Goal: Navigation & Orientation: Find specific page/section

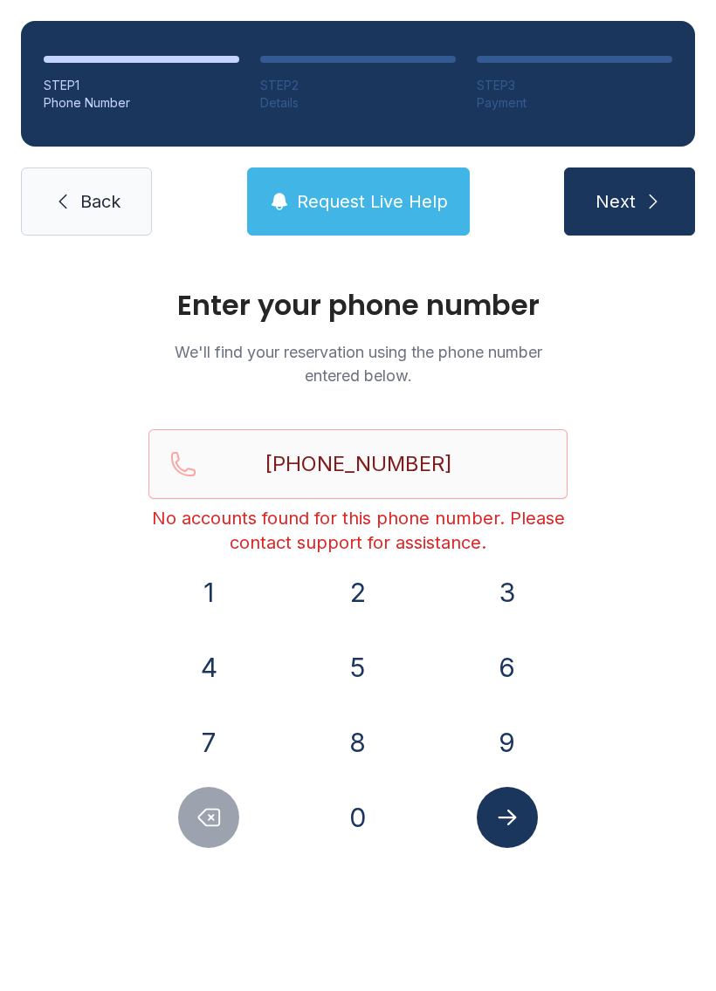
click at [122, 179] on link "Back" at bounding box center [86, 202] width 131 height 68
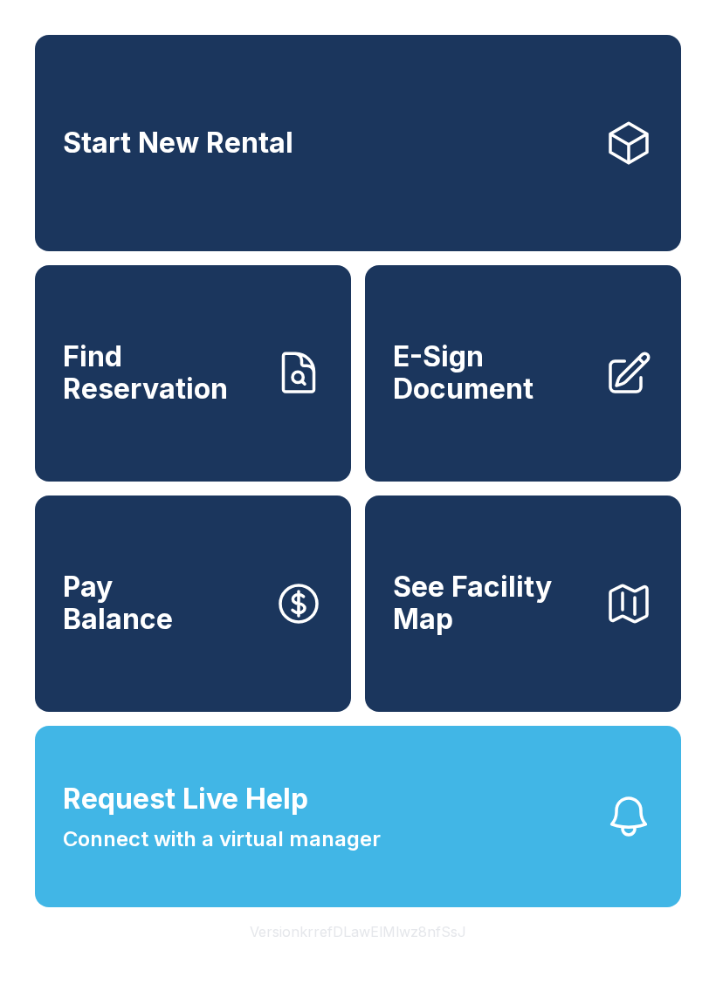
click at [553, 127] on link "Start New Rental" at bounding box center [358, 143] width 646 height 216
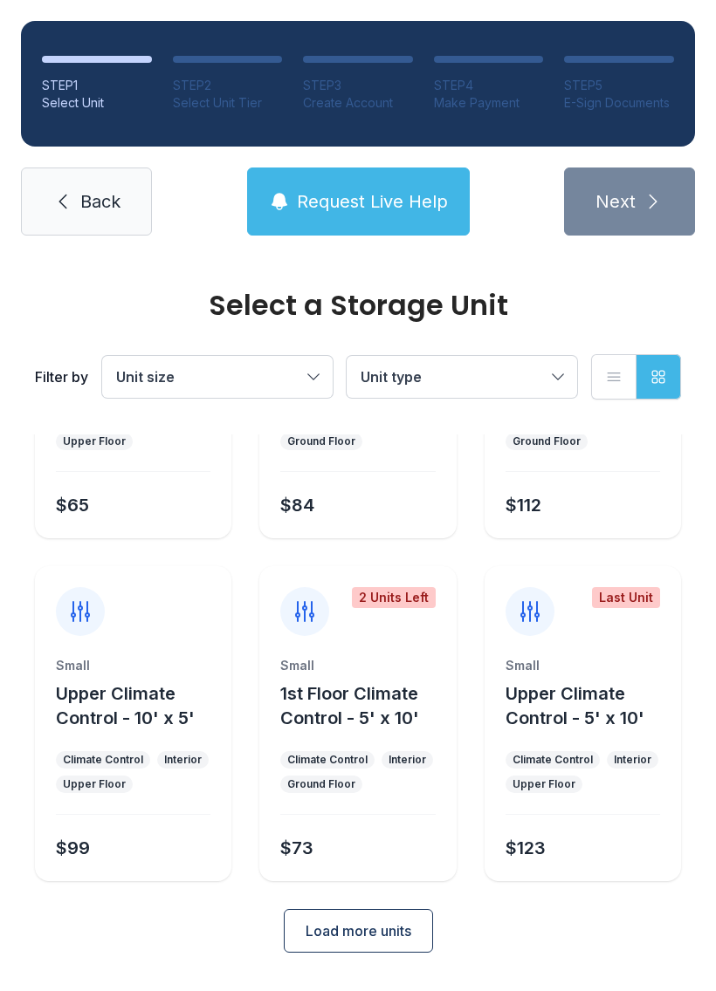
scroll to position [209, 0]
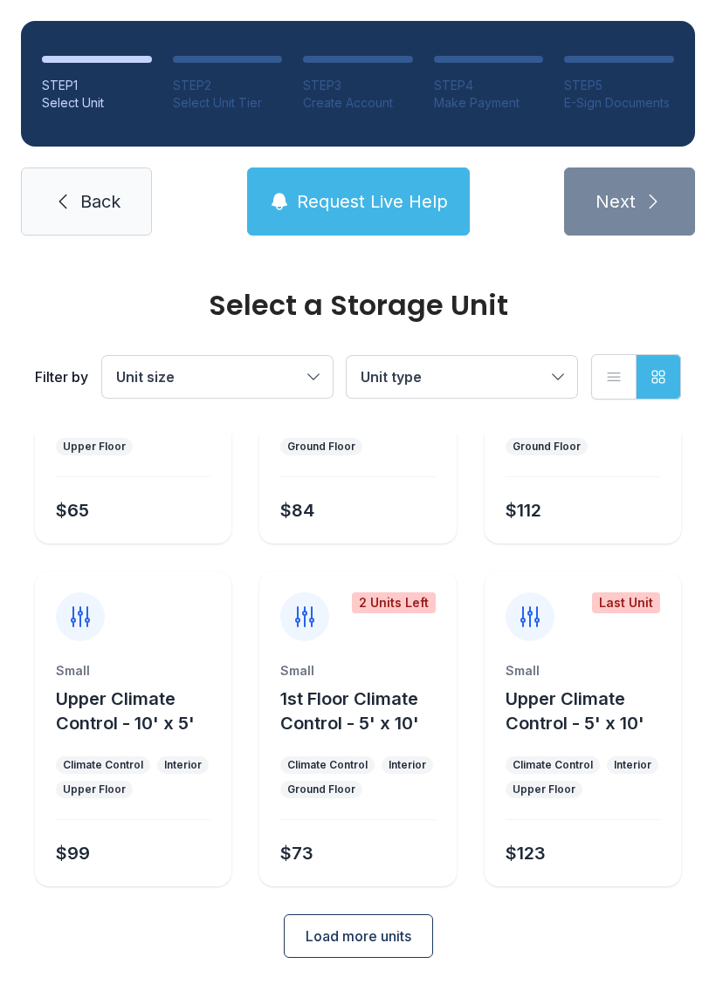
click at [83, 220] on link "Back" at bounding box center [86, 202] width 131 height 68
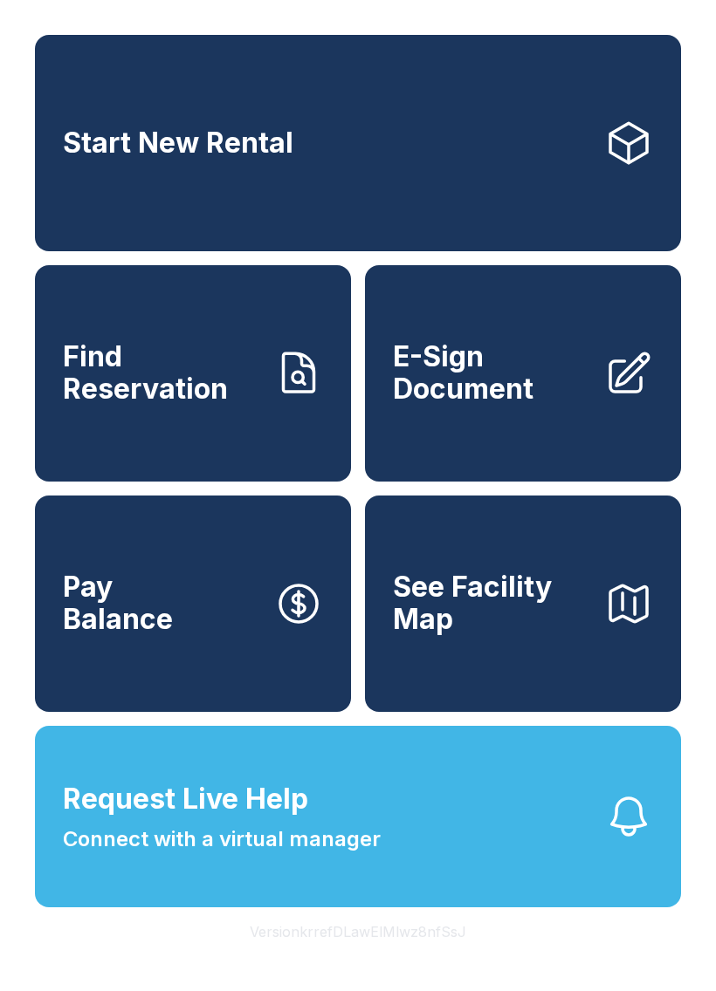
click at [612, 397] on icon at bounding box center [628, 373] width 49 height 49
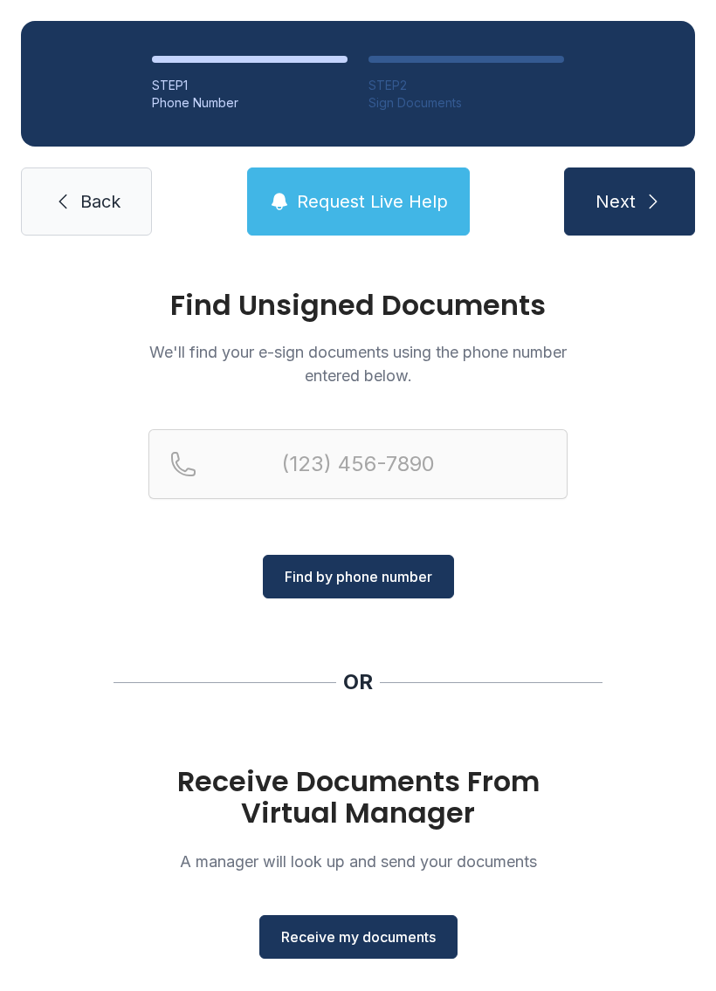
click at [92, 212] on span "Back" at bounding box center [100, 201] width 40 height 24
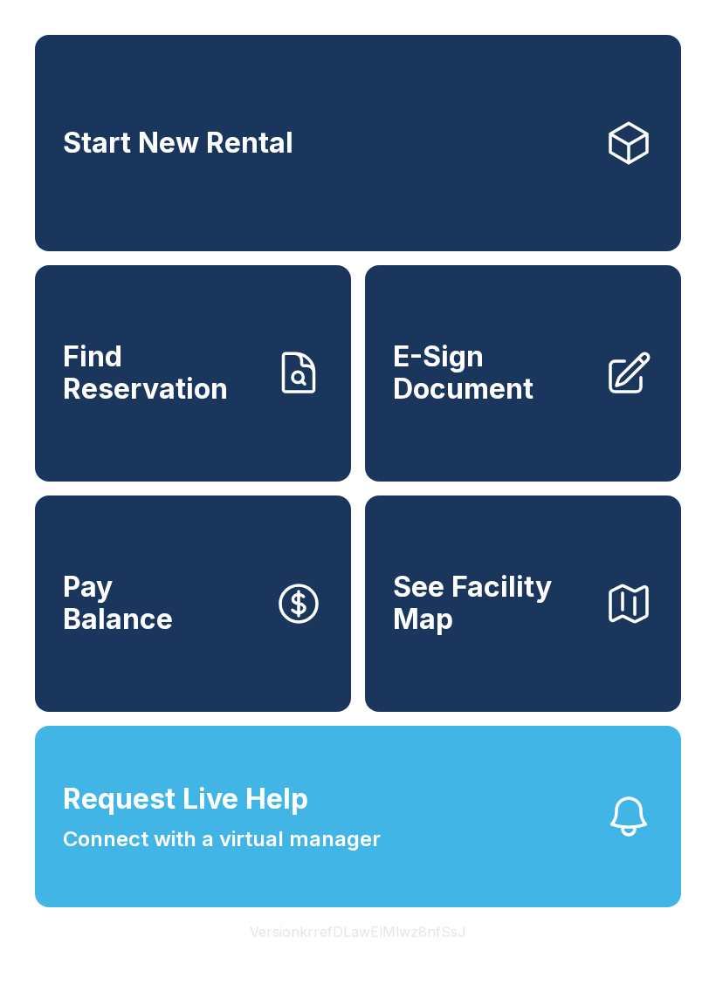
click at [577, 864] on button "Request Live Help Connect with a virtual manager" at bounding box center [358, 816] width 646 height 181
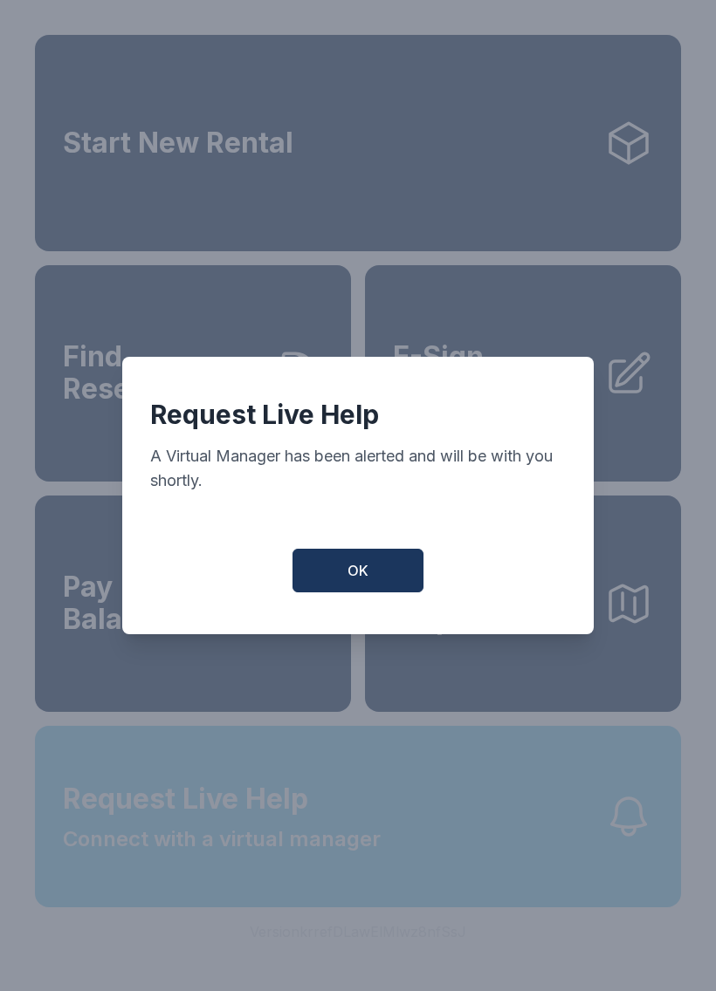
click at [378, 577] on button "OK" at bounding box center [357, 571] width 131 height 44
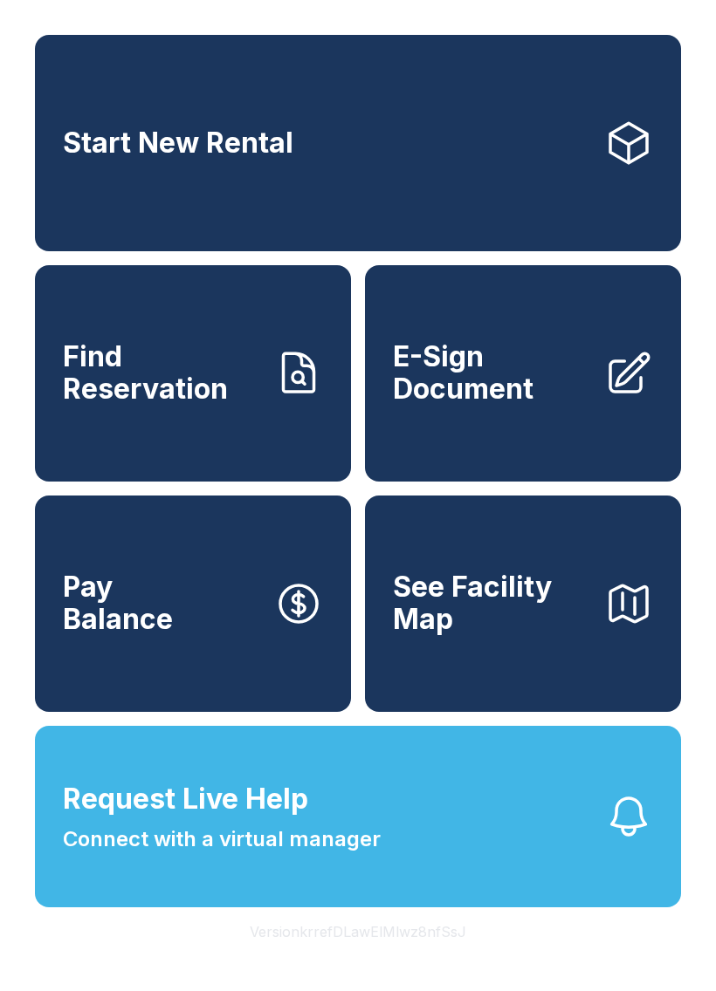
click at [607, 841] on icon "button" at bounding box center [628, 816] width 49 height 49
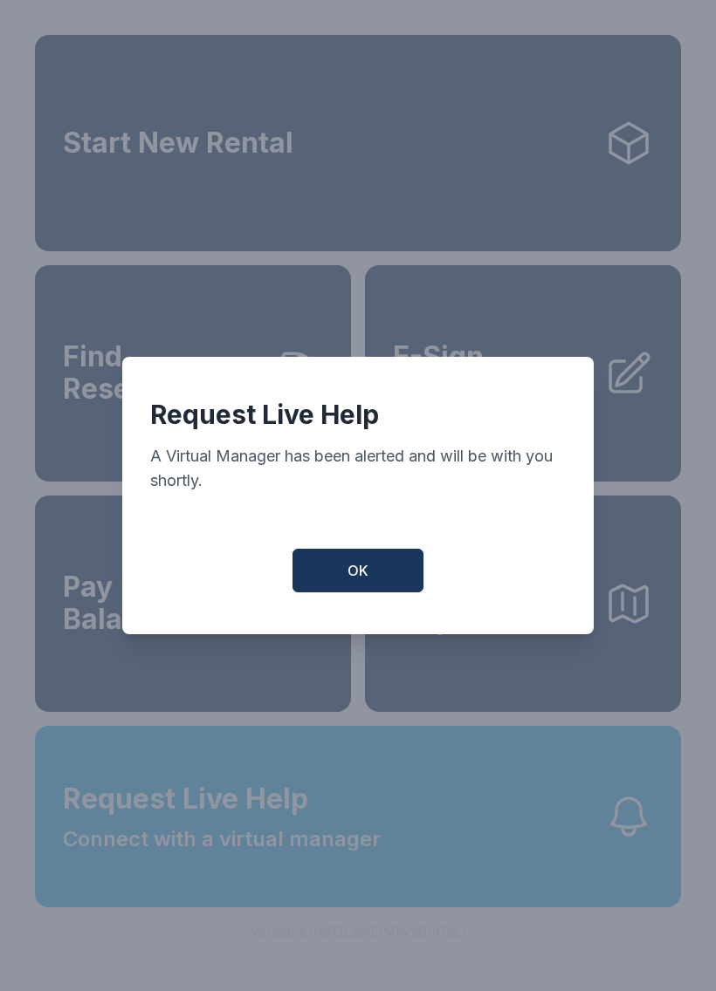
click at [384, 569] on button "OK" at bounding box center [357, 571] width 131 height 44
